Goal: Task Accomplishment & Management: Manage account settings

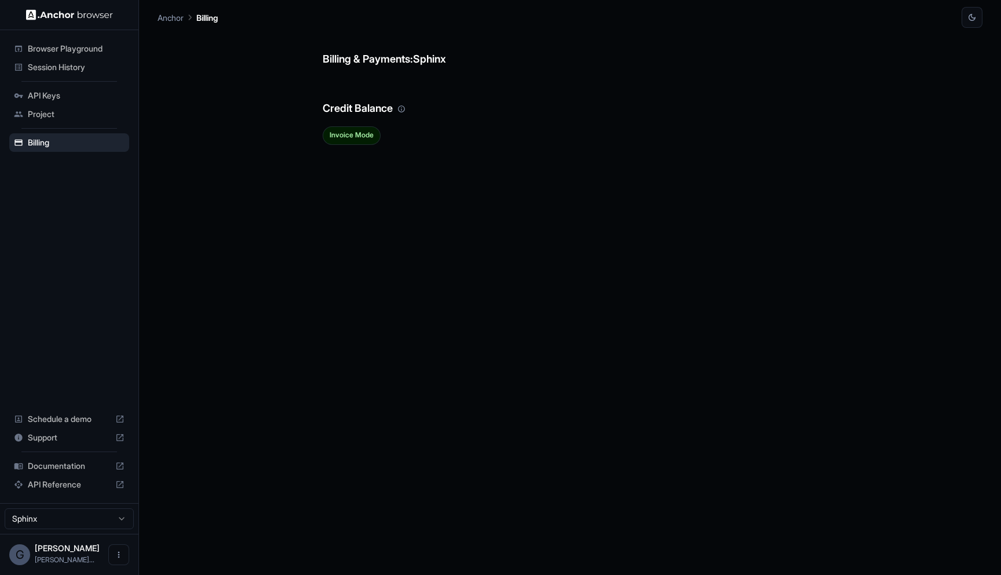
click at [82, 63] on span "Session History" at bounding box center [76, 67] width 97 height 12
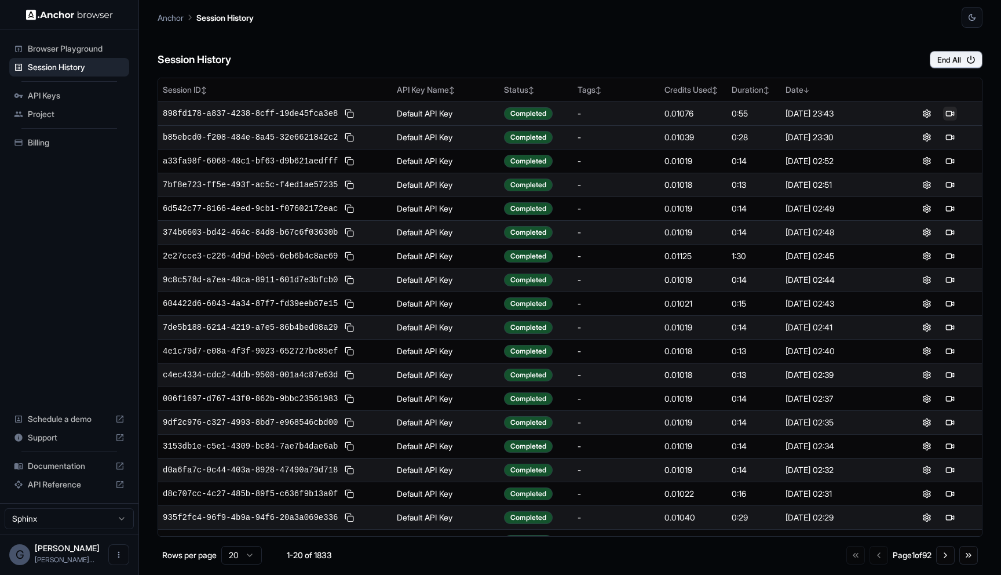
click at [953, 109] on button at bounding box center [950, 114] width 14 height 14
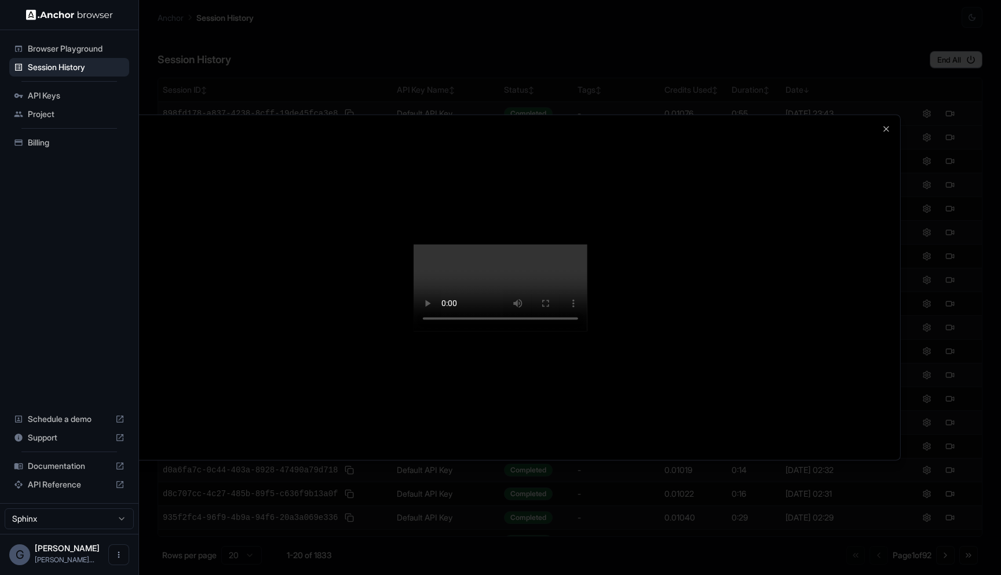
click at [882, 115] on div at bounding box center [500, 287] width 799 height 345
click at [886, 124] on icon "button" at bounding box center [886, 128] width 9 height 9
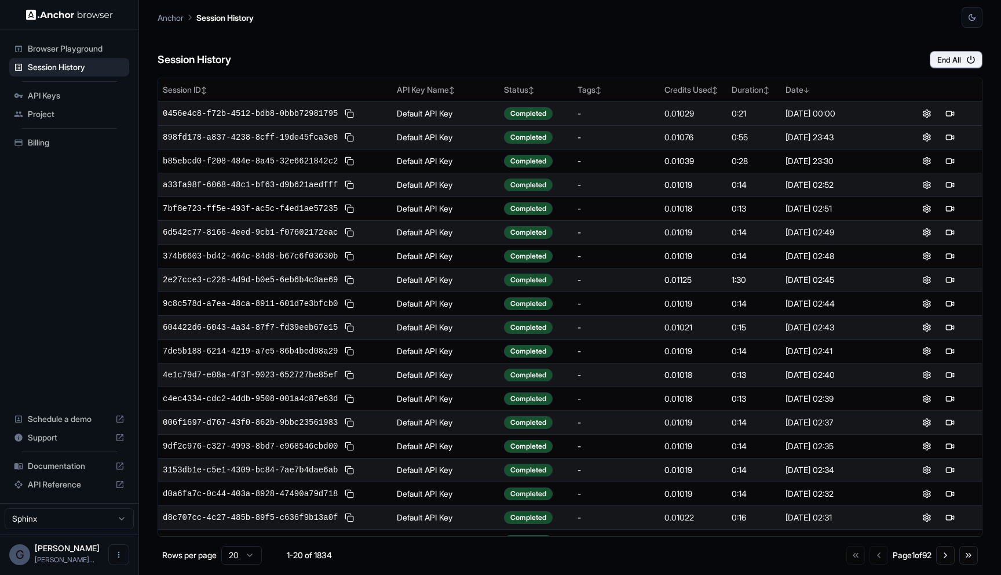
click at [735, 129] on td "0:55" at bounding box center [754, 137] width 54 height 24
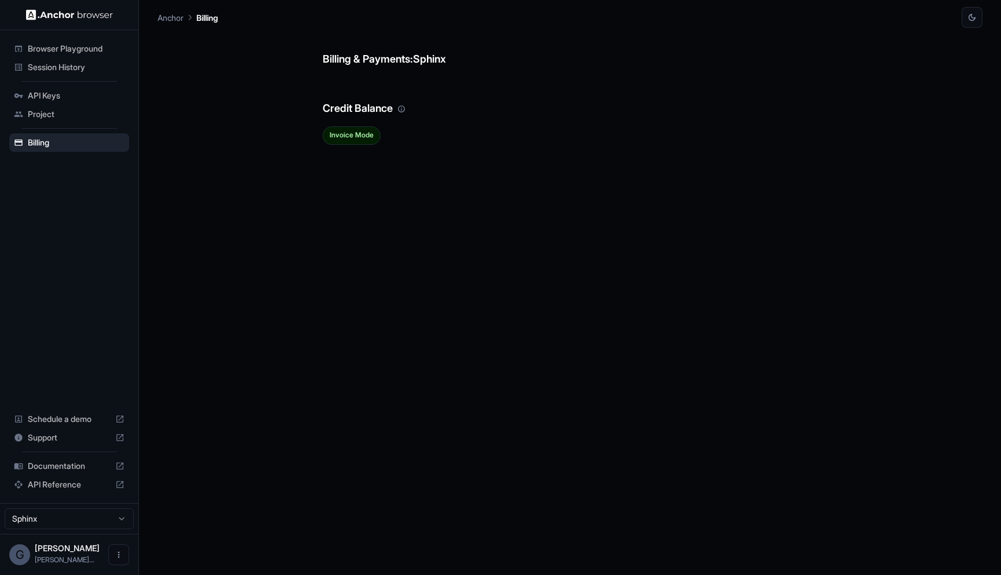
click at [90, 60] on div "Session History" at bounding box center [69, 67] width 120 height 19
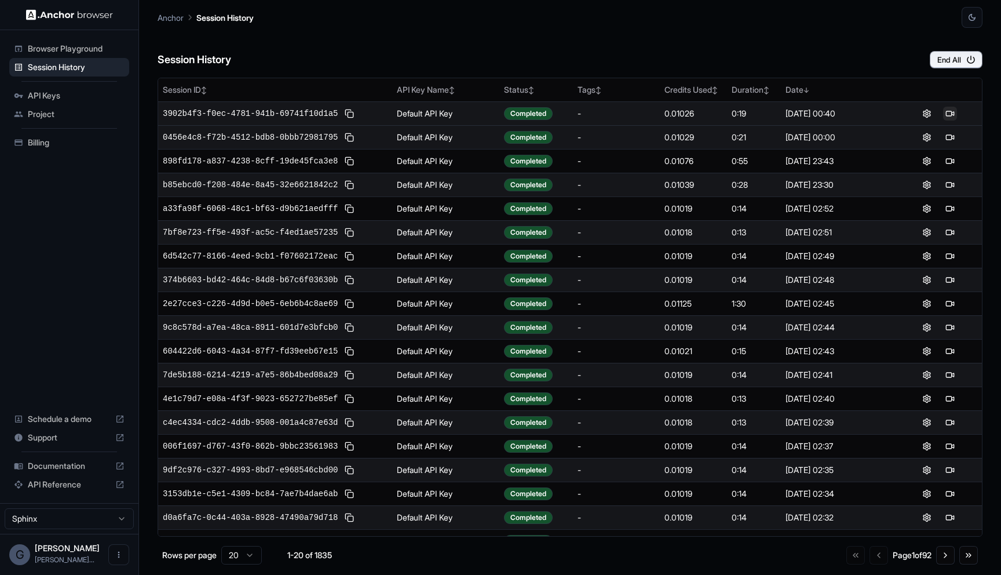
click at [947, 112] on button at bounding box center [950, 114] width 14 height 14
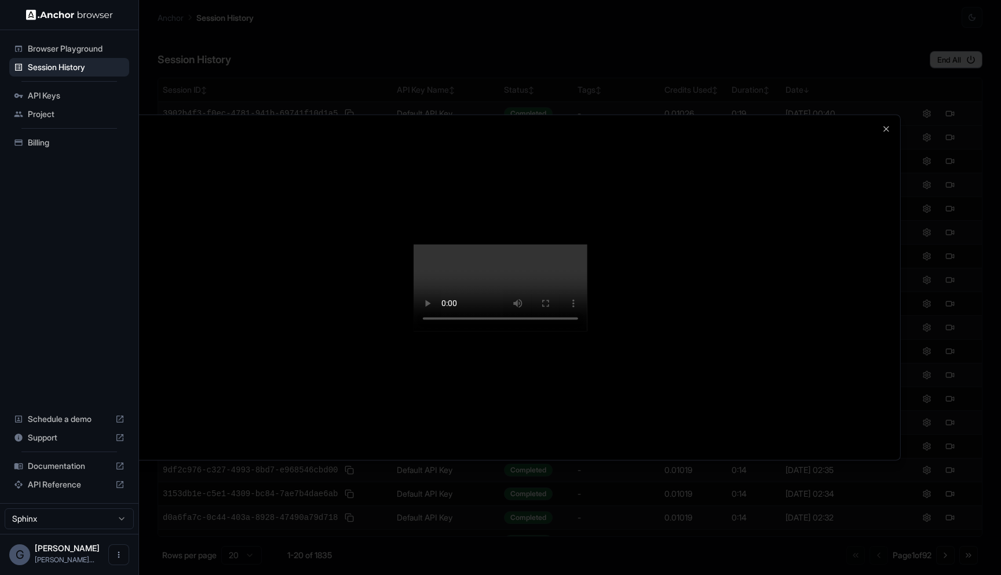
click at [885, 115] on div at bounding box center [500, 287] width 799 height 345
click at [885, 126] on icon "button" at bounding box center [886, 128] width 5 height 5
